Goal: Information Seeking & Learning: Learn about a topic

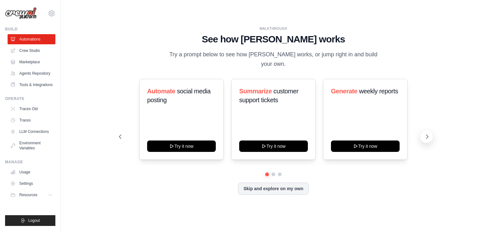
click at [424, 134] on icon at bounding box center [427, 137] width 6 height 6
click at [428, 134] on icon at bounding box center [427, 137] width 6 height 6
drag, startPoint x: 147, startPoint y: 88, endPoint x: 356, endPoint y: 70, distance: 209.9
click at [356, 70] on div "WALKTHROUGH See how CrewAI works Try a prompt below to see how CrewAI works, or…" at bounding box center [273, 115] width 324 height 178
click at [412, 59] on div "WALKTHROUGH See how CrewAI works Try a prompt below to see how CrewAI works, or…" at bounding box center [273, 47] width 309 height 42
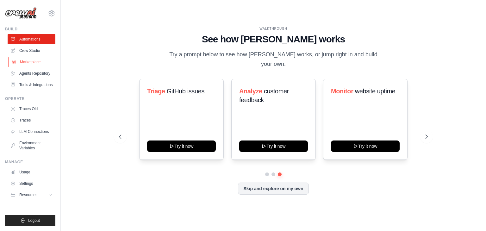
click at [52, 59] on link "Marketplace" at bounding box center [32, 62] width 48 height 10
click at [40, 51] on link "Crew Studio" at bounding box center [32, 51] width 48 height 10
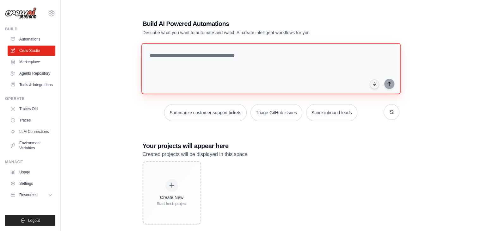
click at [209, 53] on textarea at bounding box center [270, 68] width 259 height 51
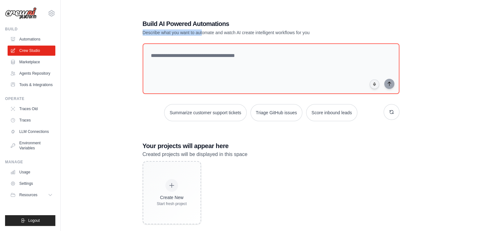
drag, startPoint x: 141, startPoint y: 31, endPoint x: 202, endPoint y: 32, distance: 61.7
click at [202, 32] on div "Build AI Powered Automations Describe what you want to automate and watch AI cr…" at bounding box center [271, 121] width 272 height 225
click at [33, 62] on link "Marketplace" at bounding box center [32, 62] width 48 height 10
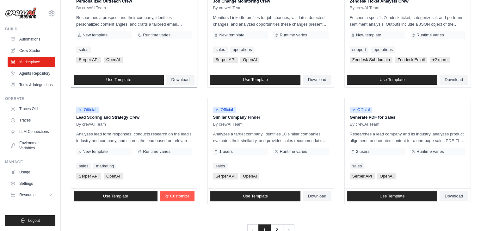
scroll to position [348, 0]
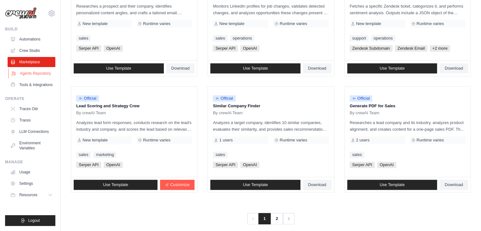
click at [33, 73] on link "Agents Repository" at bounding box center [32, 73] width 48 height 10
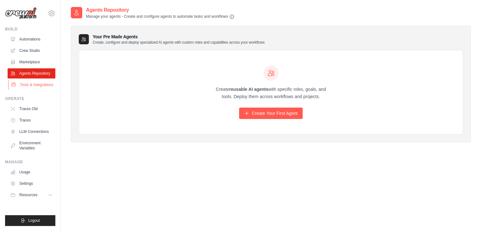
click at [23, 85] on link "Tools & Integrations" at bounding box center [32, 85] width 48 height 10
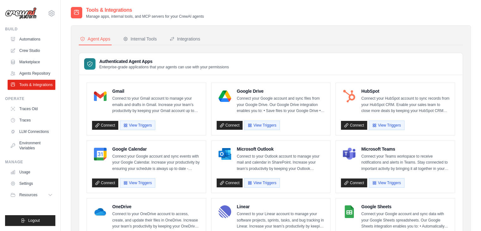
drag, startPoint x: 305, startPoint y: 94, endPoint x: 289, endPoint y: 121, distance: 31.4
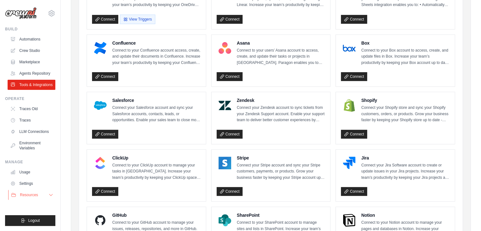
scroll to position [253, 0]
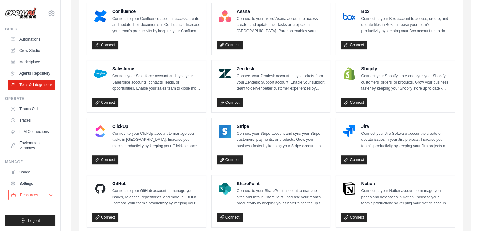
click at [36, 194] on span "Resources" at bounding box center [29, 194] width 18 height 5
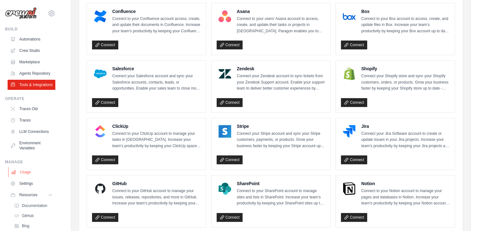
scroll to position [47, 0]
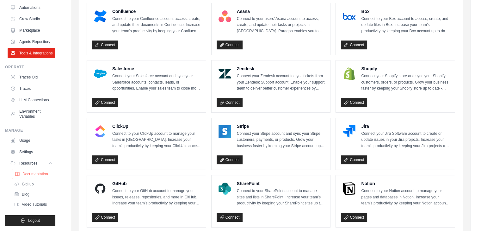
click at [39, 175] on span "Documentation" at bounding box center [35, 173] width 26 height 5
